Goal: Task Accomplishment & Management: Use online tool/utility

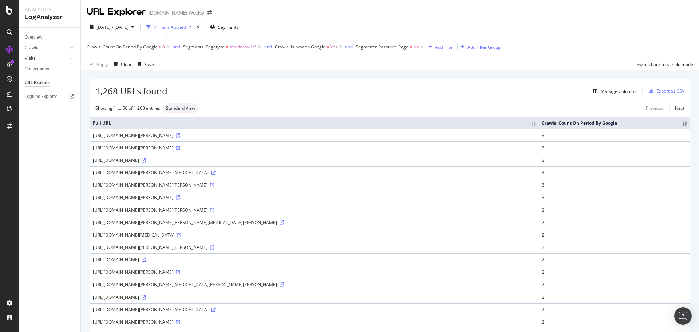
scroll to position [471, 0]
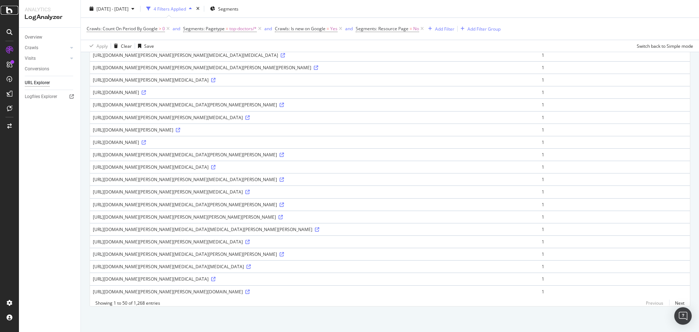
click at [9, 12] on icon at bounding box center [9, 10] width 7 height 9
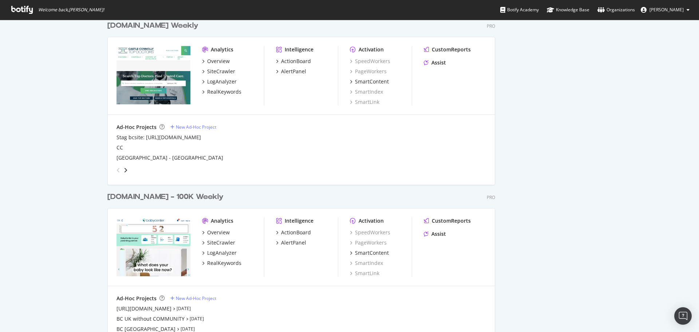
scroll to position [1311, 0]
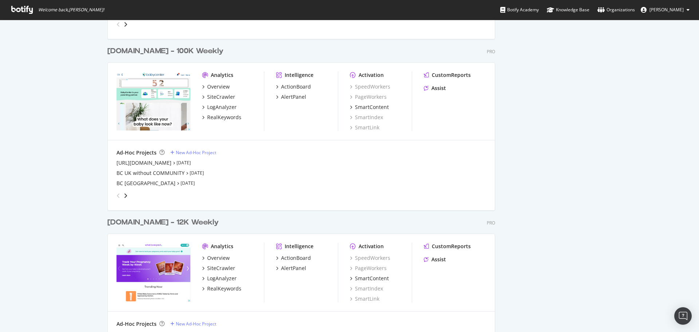
click at [162, 226] on div "whattoexpect.com - 12K Weekly" at bounding box center [162, 222] width 111 height 11
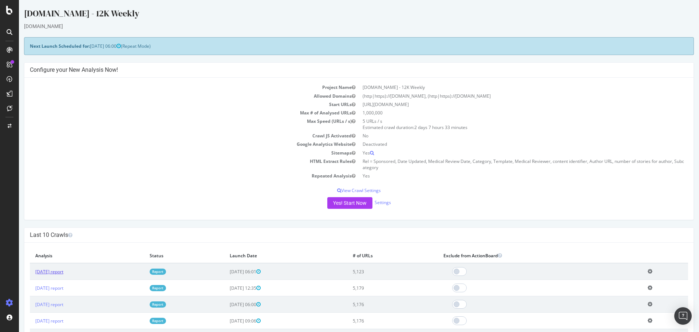
click at [50, 272] on link "2025 Aug. 22nd report" at bounding box center [49, 271] width 28 height 6
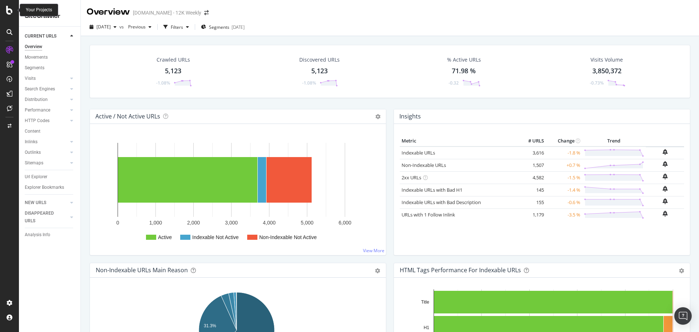
click at [11, 12] on icon at bounding box center [9, 10] width 7 height 9
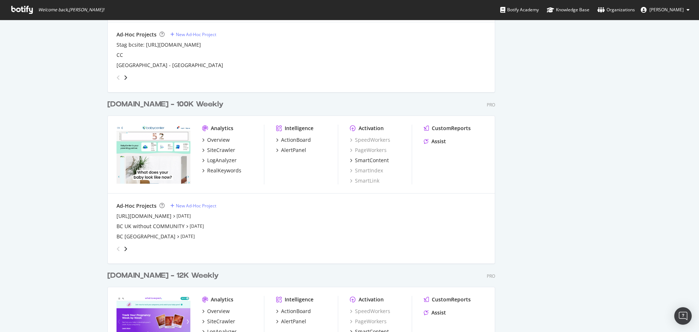
scroll to position [1348, 0]
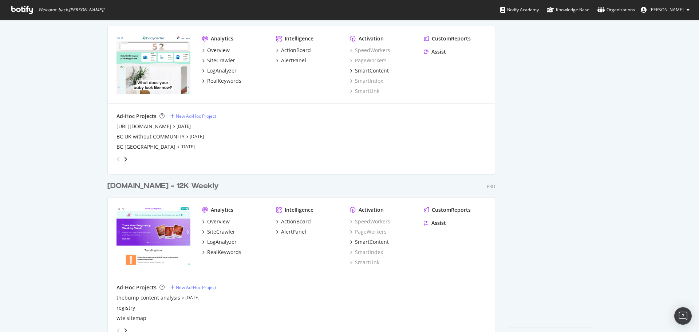
click at [124, 162] on div "angle-right" at bounding box center [125, 159] width 5 height 7
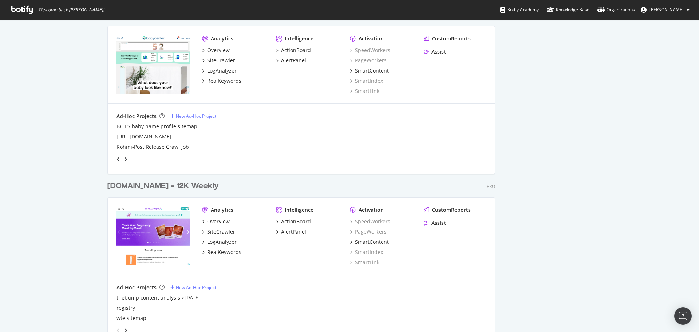
click at [124, 162] on div "angle-right" at bounding box center [125, 159] width 5 height 7
click at [183, 118] on div "New Ad-Hoc Project" at bounding box center [196, 116] width 40 height 6
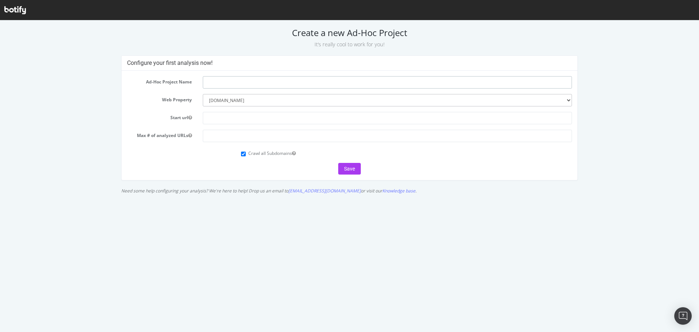
click at [224, 84] on input "text" at bounding box center [387, 82] width 369 height 12
paste input "https://community.babycenter.com/"
type input "https://community.babycenter.com/"
click at [216, 117] on input "text" at bounding box center [387, 118] width 369 height 12
paste input "[URL][DOMAIN_NAME]"
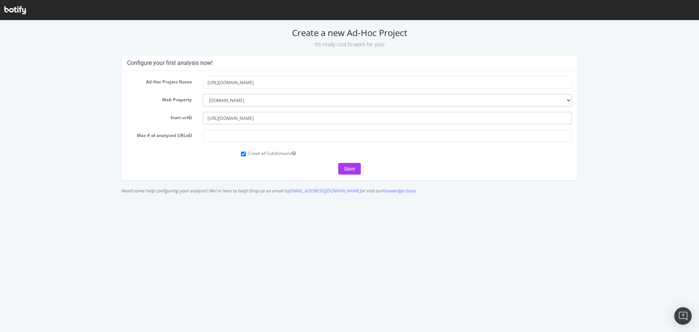
type input "[URL][DOMAIN_NAME]"
click at [217, 137] on input "number" at bounding box center [387, 136] width 369 height 12
type input "5000000"
click at [244, 153] on input "Crawl all Subdomains" at bounding box center [243, 154] width 5 height 5
checkbox input "false"
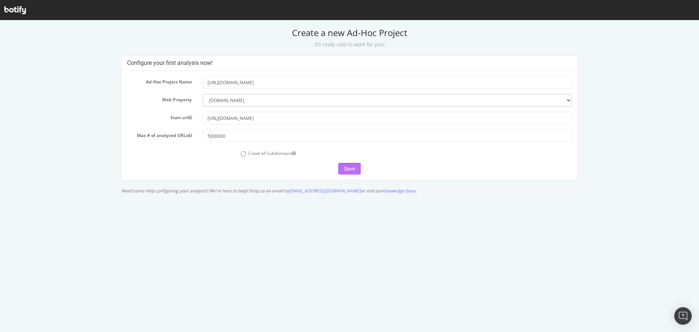
click at [349, 170] on button "Save" at bounding box center [349, 169] width 23 height 12
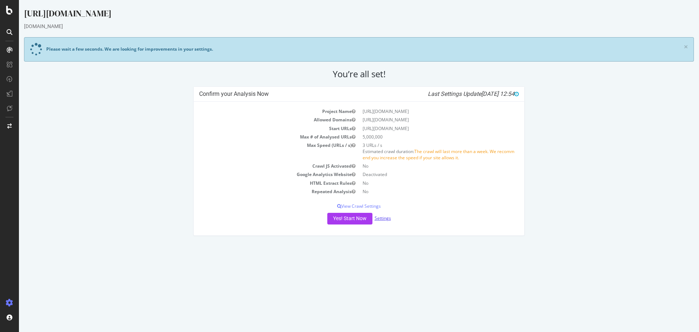
click at [386, 220] on link "Settings" at bounding box center [383, 218] width 16 height 6
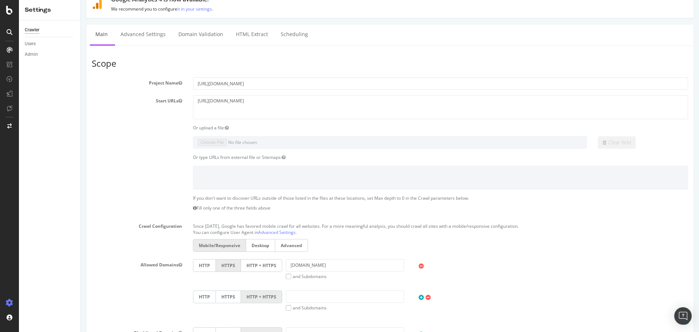
scroll to position [146, 0]
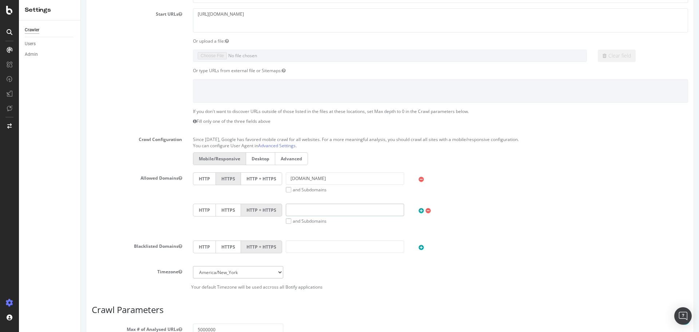
click at [321, 207] on input "text" at bounding box center [345, 210] width 118 height 12
click at [309, 248] on input "text" at bounding box center [345, 246] width 118 height 12
type input "3"
type input "[DOMAIN_NAME]"
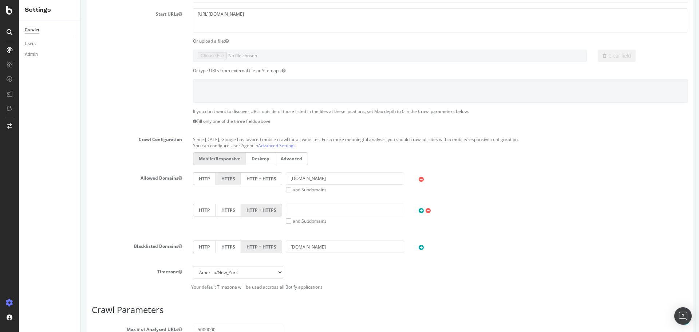
drag, startPoint x: 335, startPoint y: 260, endPoint x: 341, endPoint y: 260, distance: 5.5
click at [338, 260] on div "HTTP HTTPS HTTP + HTTPS [DOMAIN_NAME]" at bounding box center [441, 252] width 506 height 25
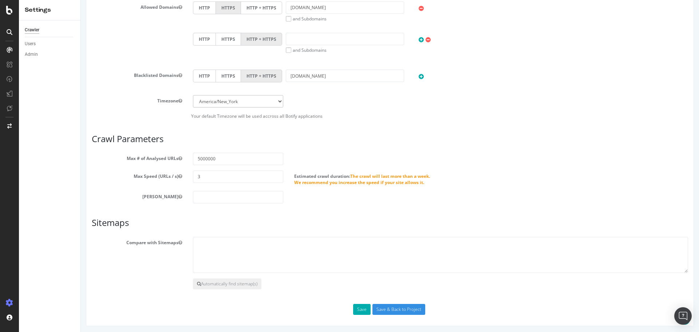
scroll to position [350, 0]
click at [386, 308] on input "Save & Back to Project" at bounding box center [399, 307] width 53 height 11
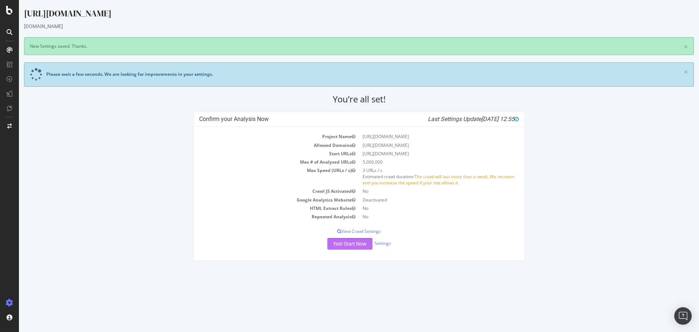
click at [357, 244] on button "Yes! Start Now" at bounding box center [349, 244] width 45 height 12
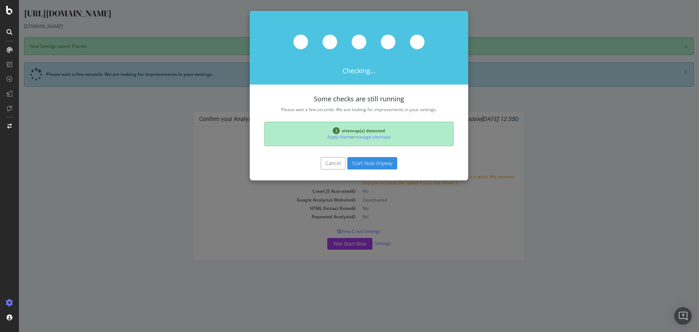
click at [374, 161] on button "Start Now Anyway" at bounding box center [372, 163] width 50 height 12
